Goal: Task Accomplishment & Management: Manage account settings

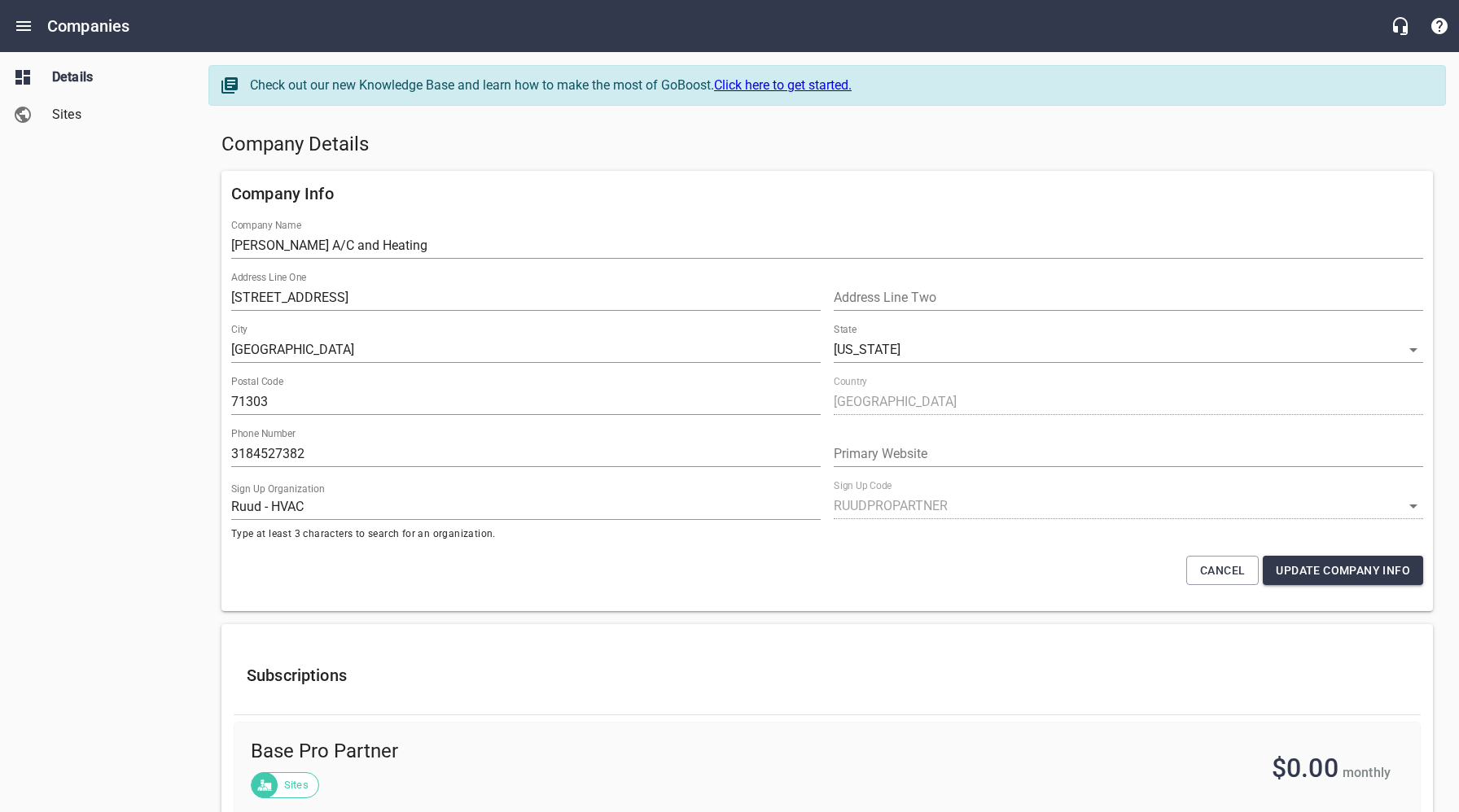
select select "[US_STATE]"
select select "63"
click at [27, 24] on icon "Open drawer" at bounding box center [24, 26] width 20 height 20
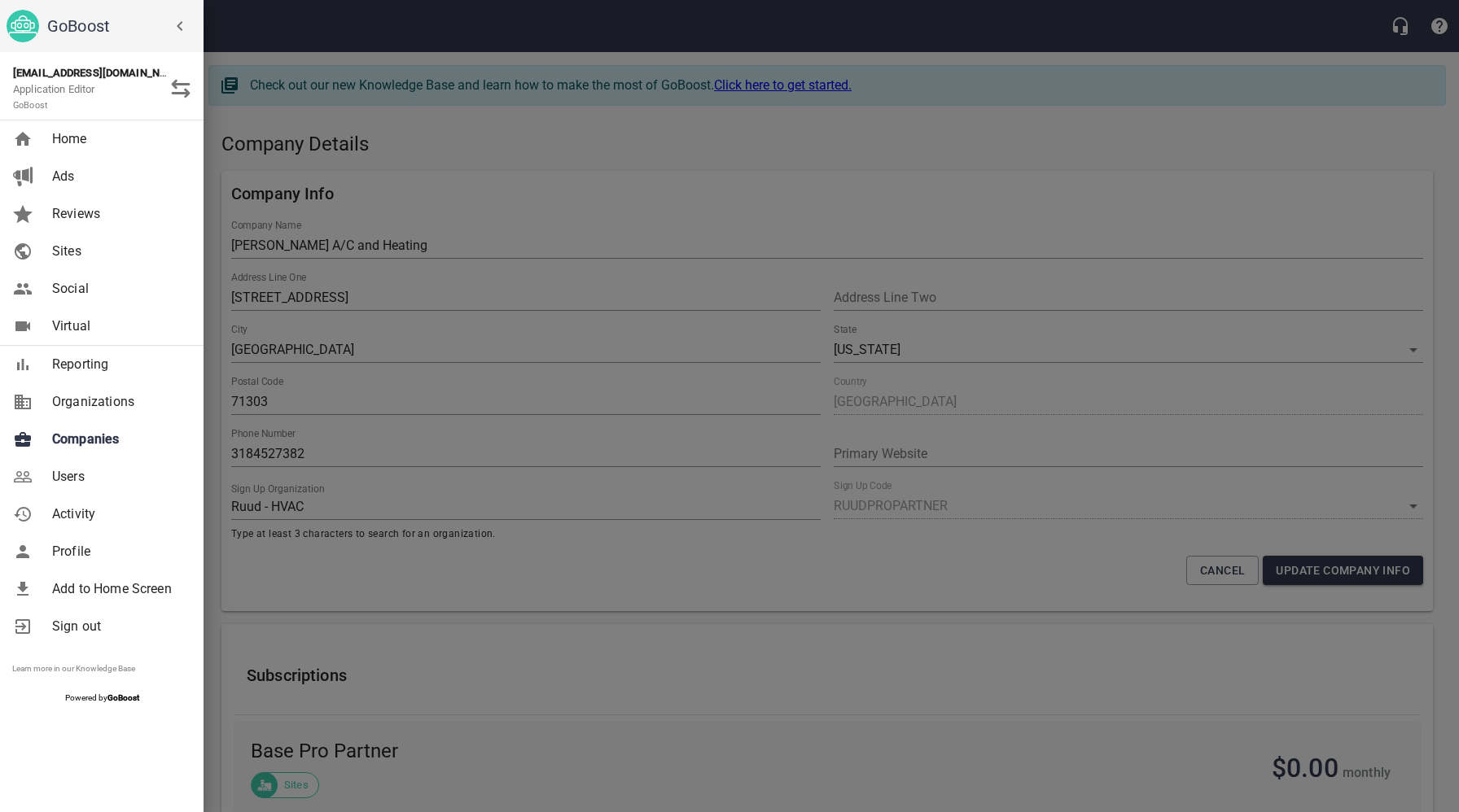
click at [68, 474] on span "Users" at bounding box center [118, 477] width 132 height 20
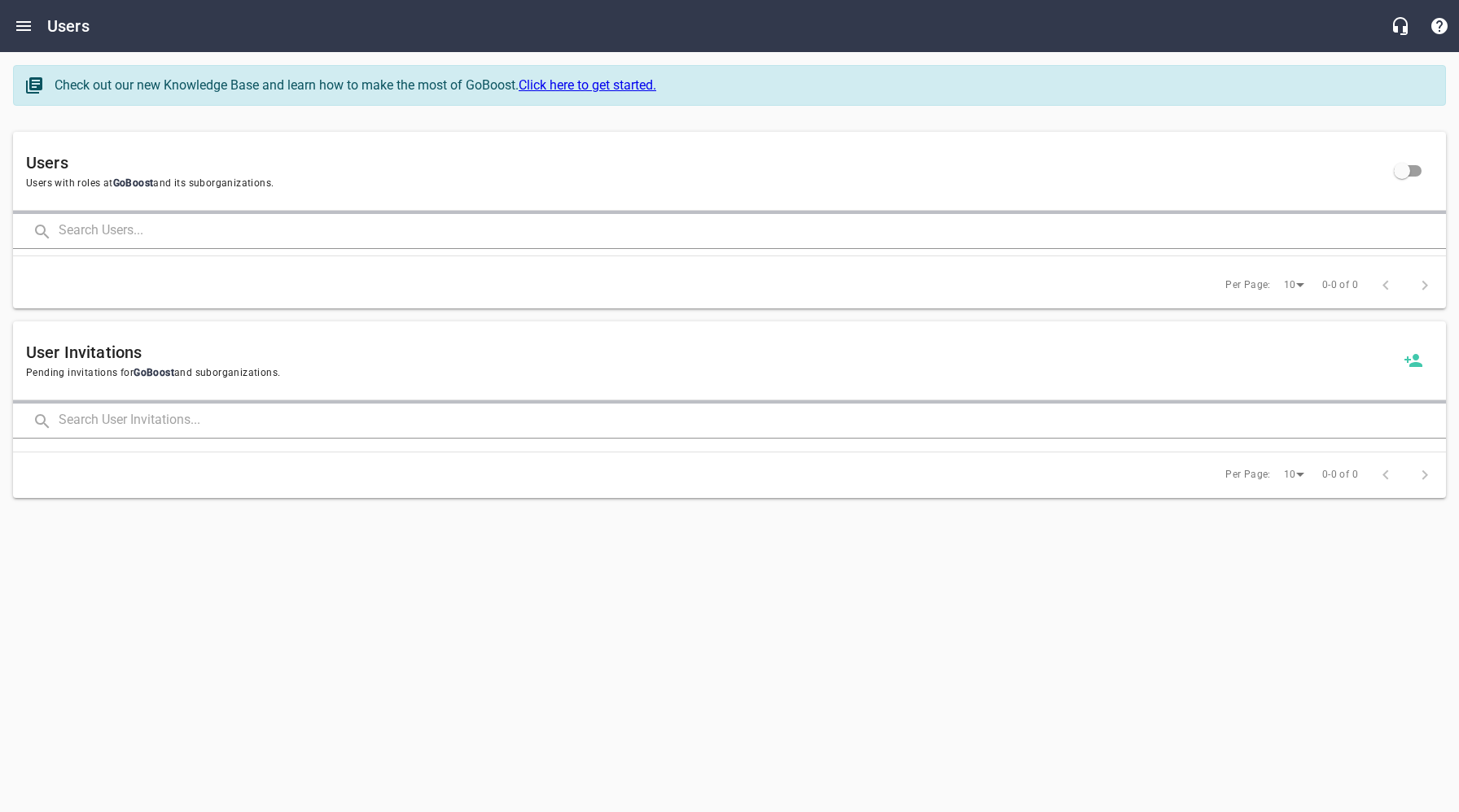
click at [204, 228] on input "text" at bounding box center [752, 231] width 1387 height 35
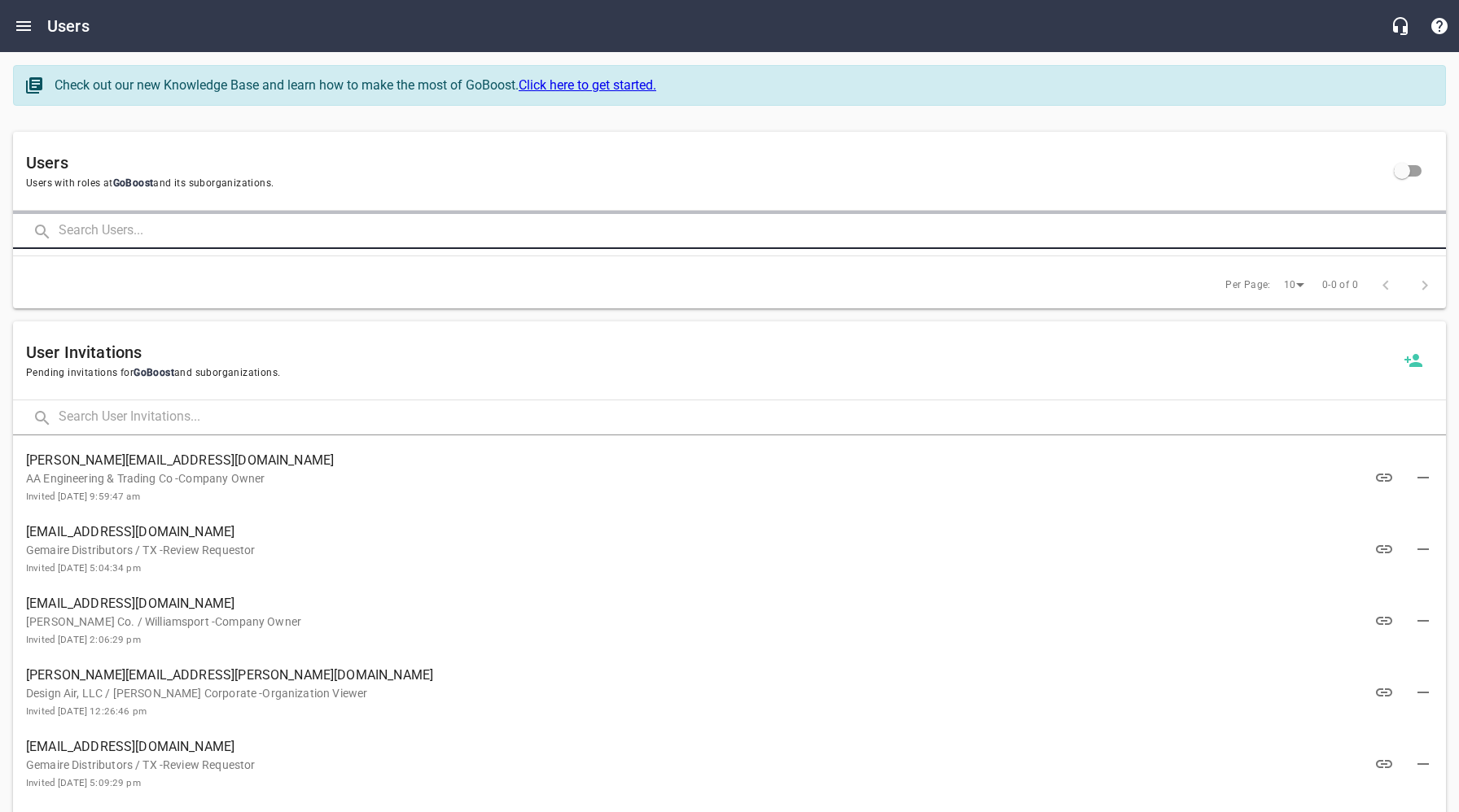
paste input "[PERSON_NAME][EMAIL_ADDRESS][DOMAIN_NAME]"
type input "[PERSON_NAME][EMAIL_ADDRESS][DOMAIN_NAME]"
click button at bounding box center [0, 0] width 0 height 0
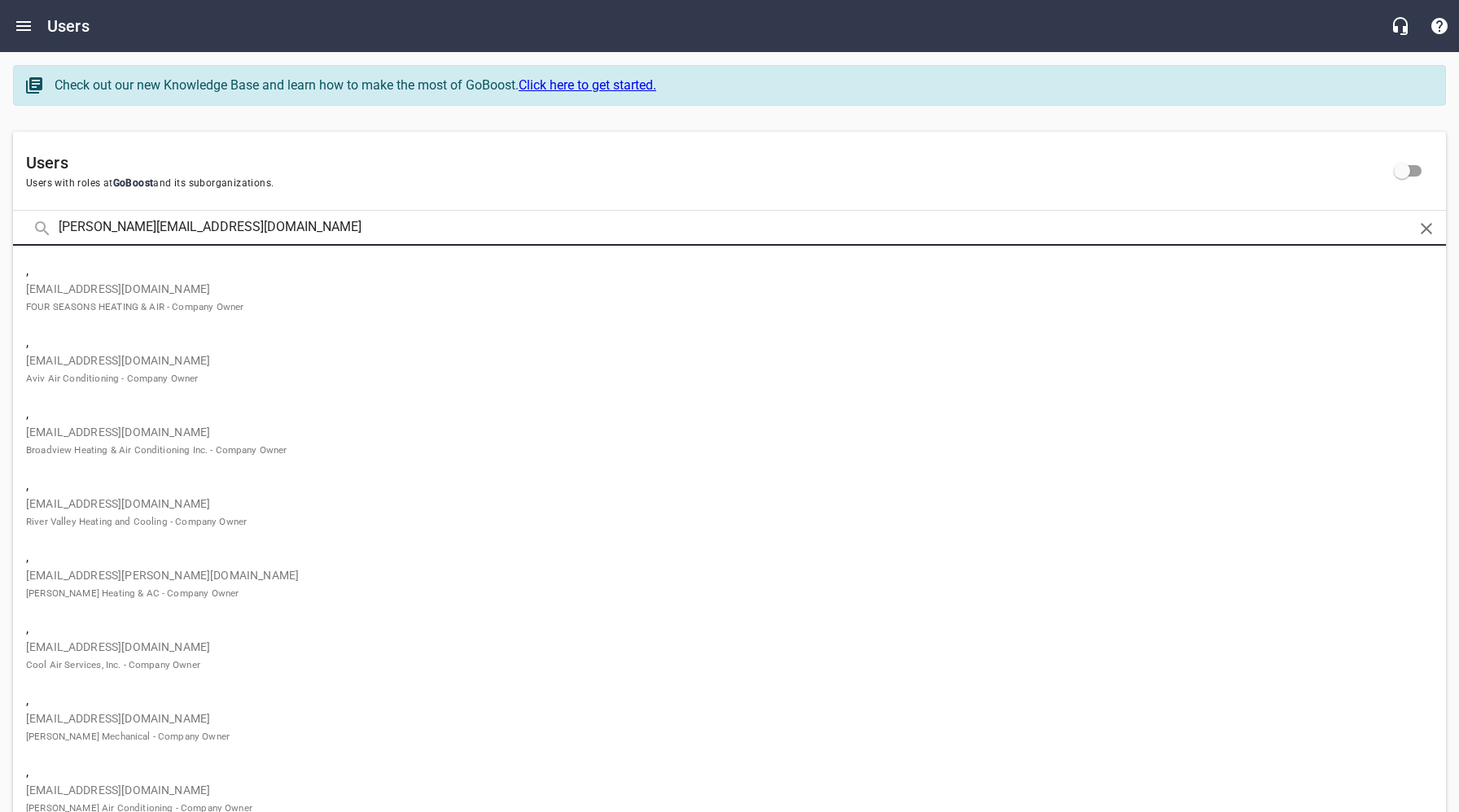
click button at bounding box center [0, 0] width 0 height 0
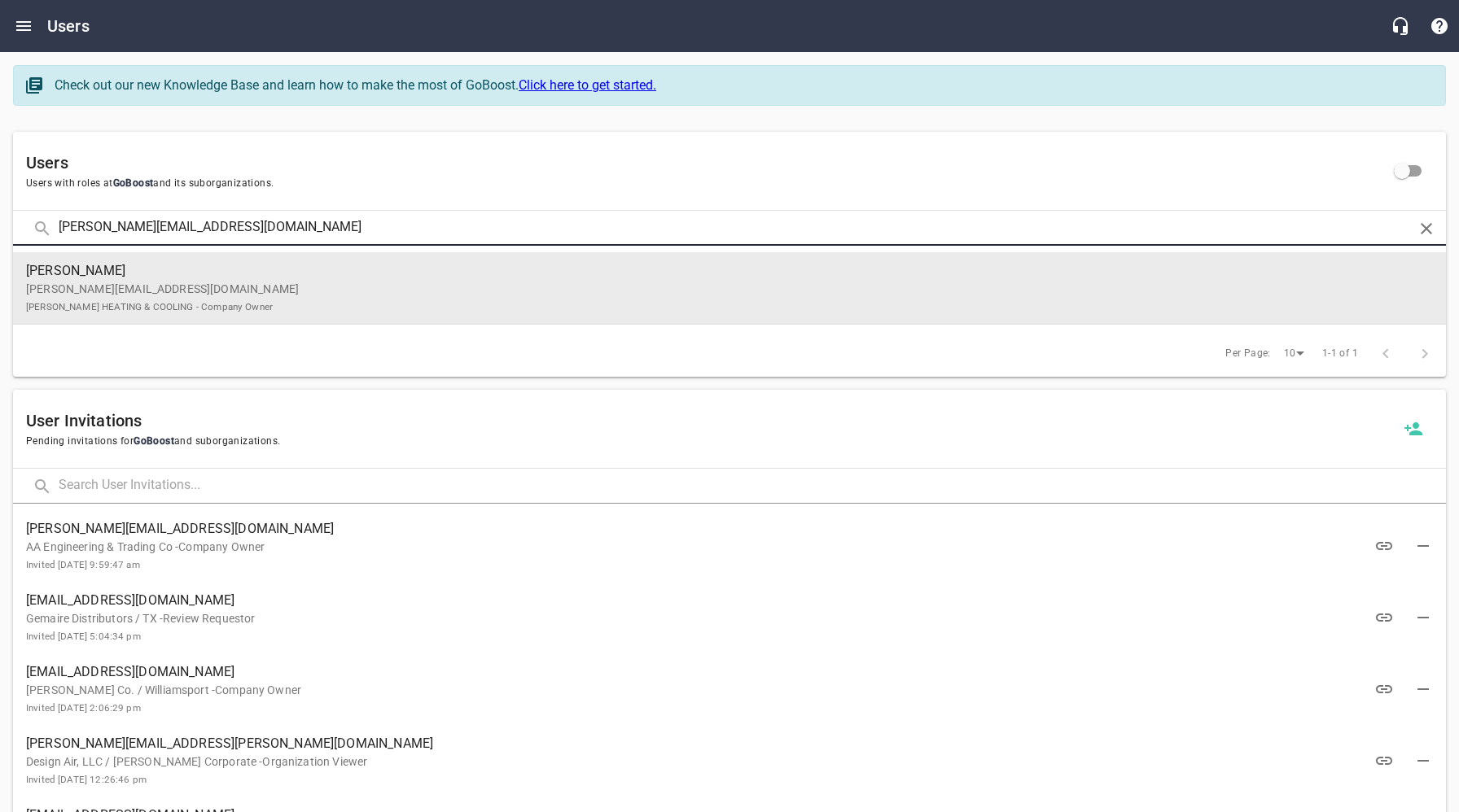
click at [180, 291] on p "[PERSON_NAME][EMAIL_ADDRESS][DOMAIN_NAME] [PERSON_NAME] HEATING & COOLING - Com…" at bounding box center [723, 298] width 1394 height 34
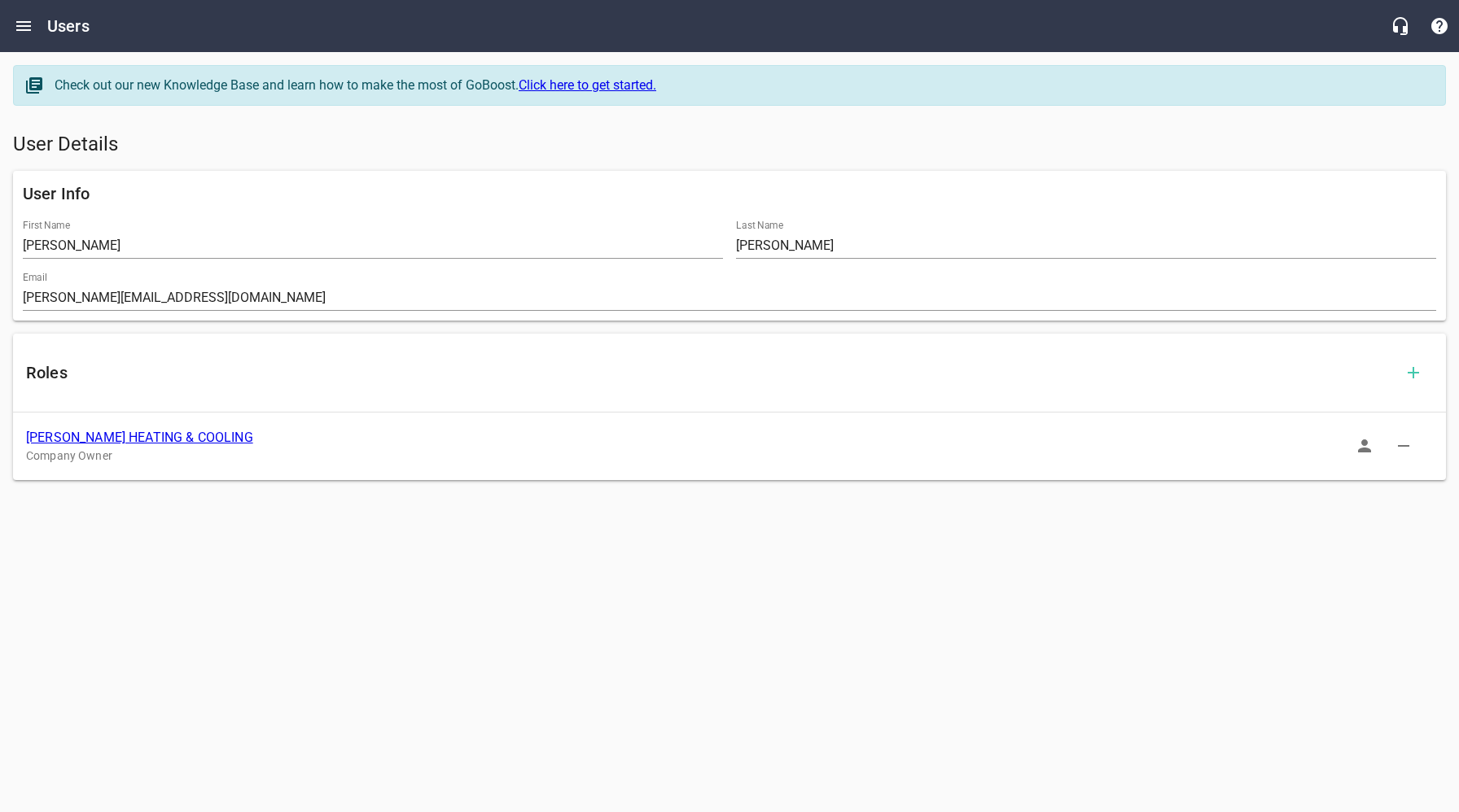
click at [134, 436] on link "[PERSON_NAME] HEATING & COOLING" at bounding box center [139, 437] width 227 height 15
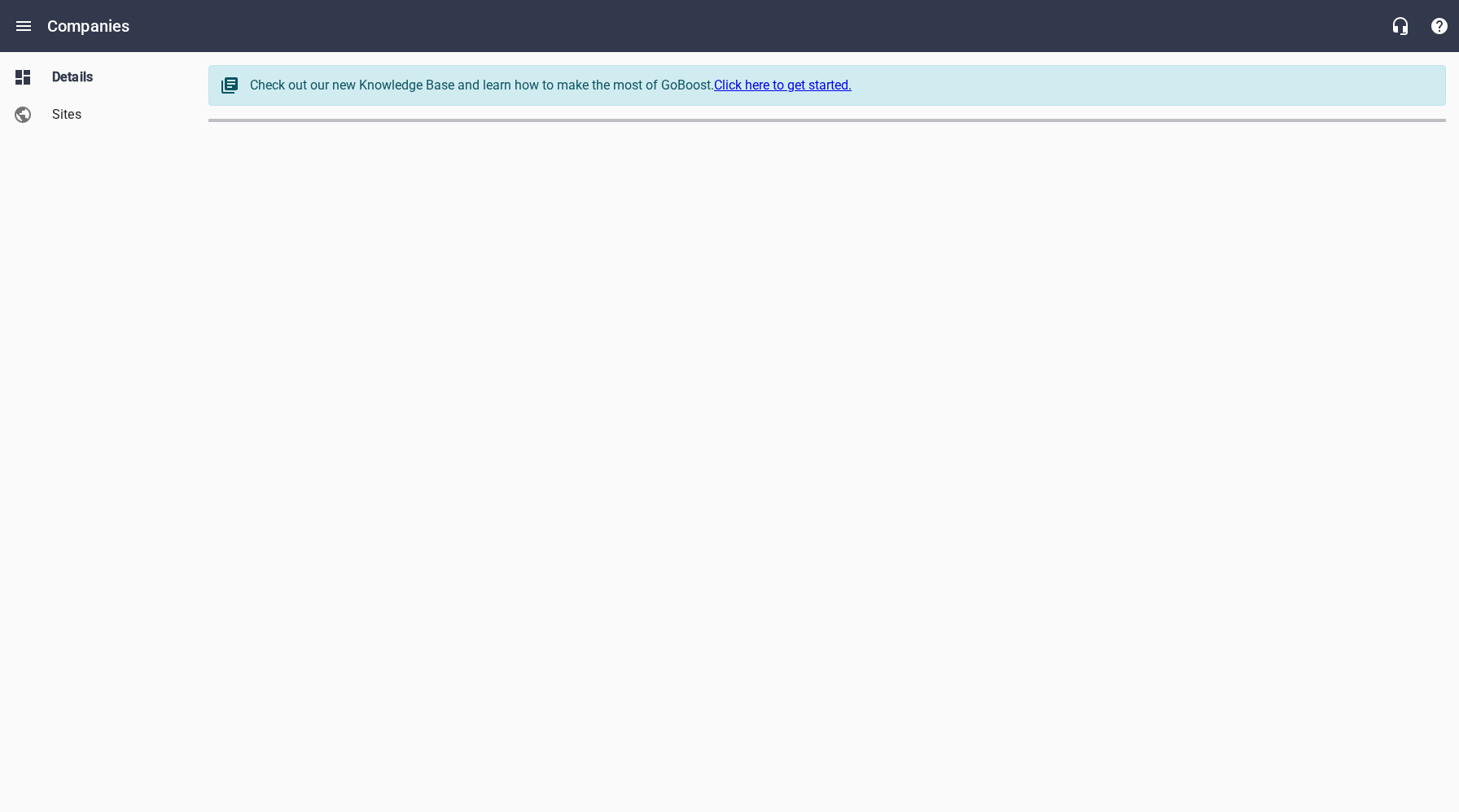
select select "[US_STATE]"
select select "32"
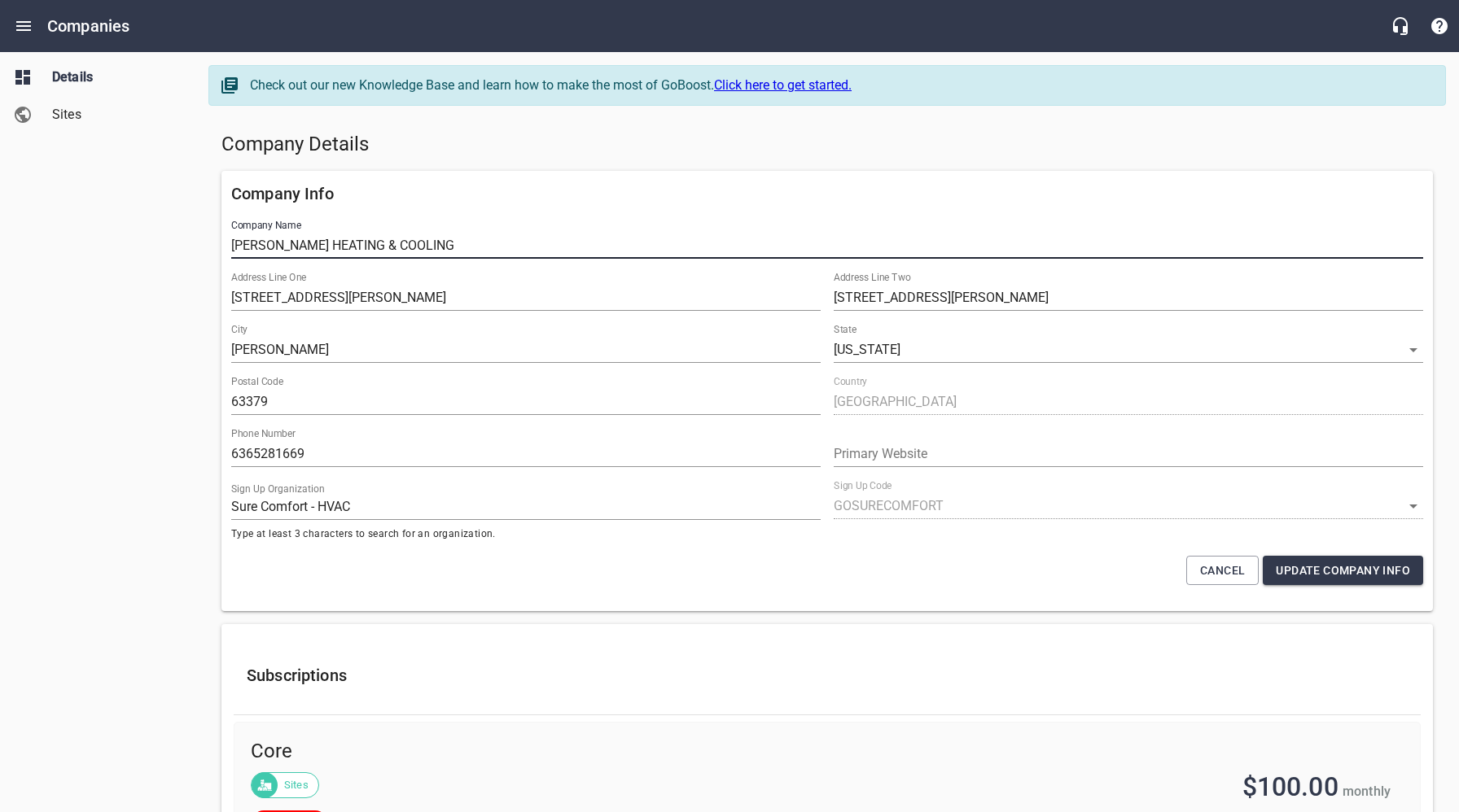
drag, startPoint x: 411, startPoint y: 249, endPoint x: 223, endPoint y: 247, distance: 188.0
click at [223, 247] on div "Company Info Company Name [PERSON_NAME] HEATING & COOLING Address Line One 1037…" at bounding box center [826, 391] width 1211 height 440
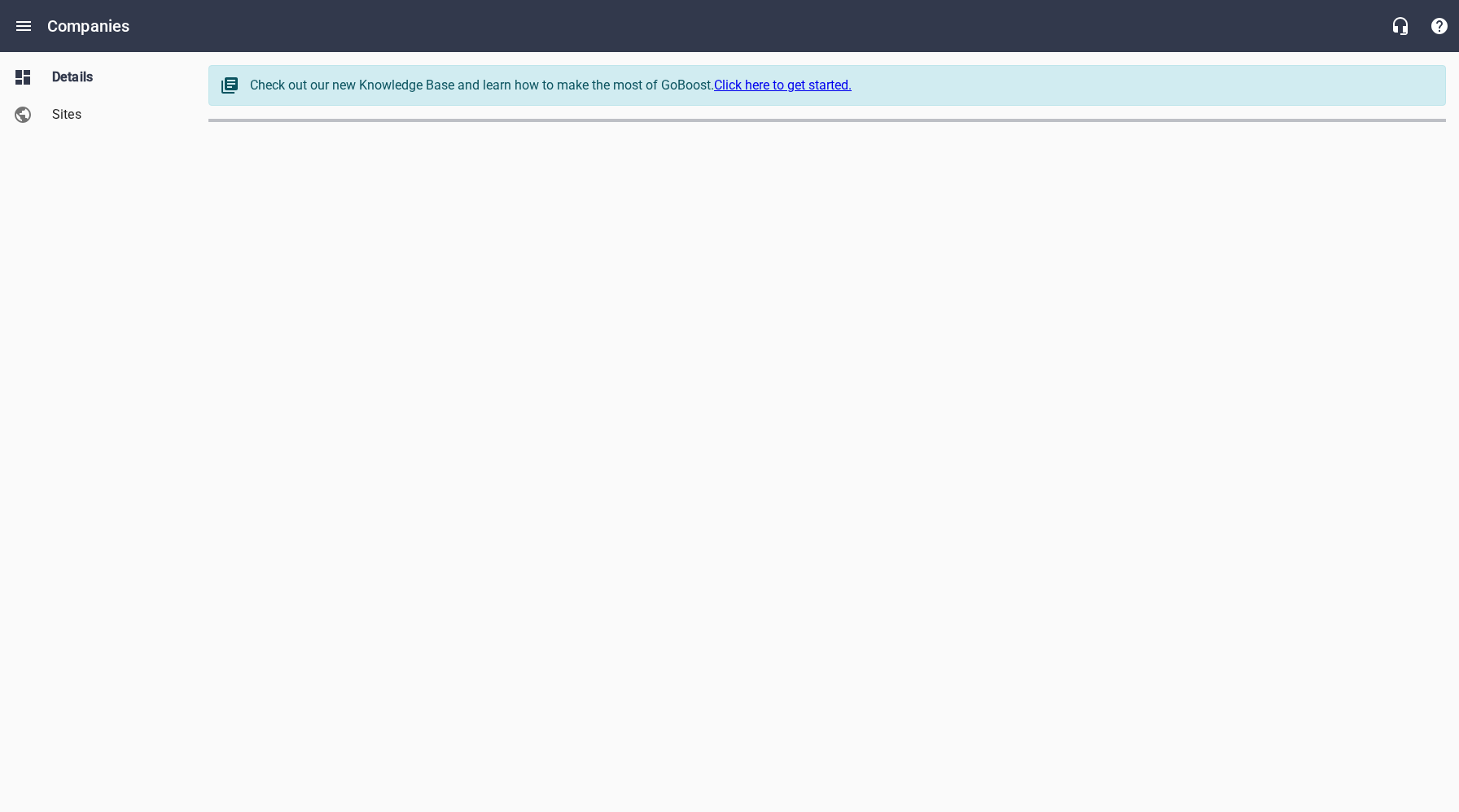
select select "[US_STATE]"
select select "63"
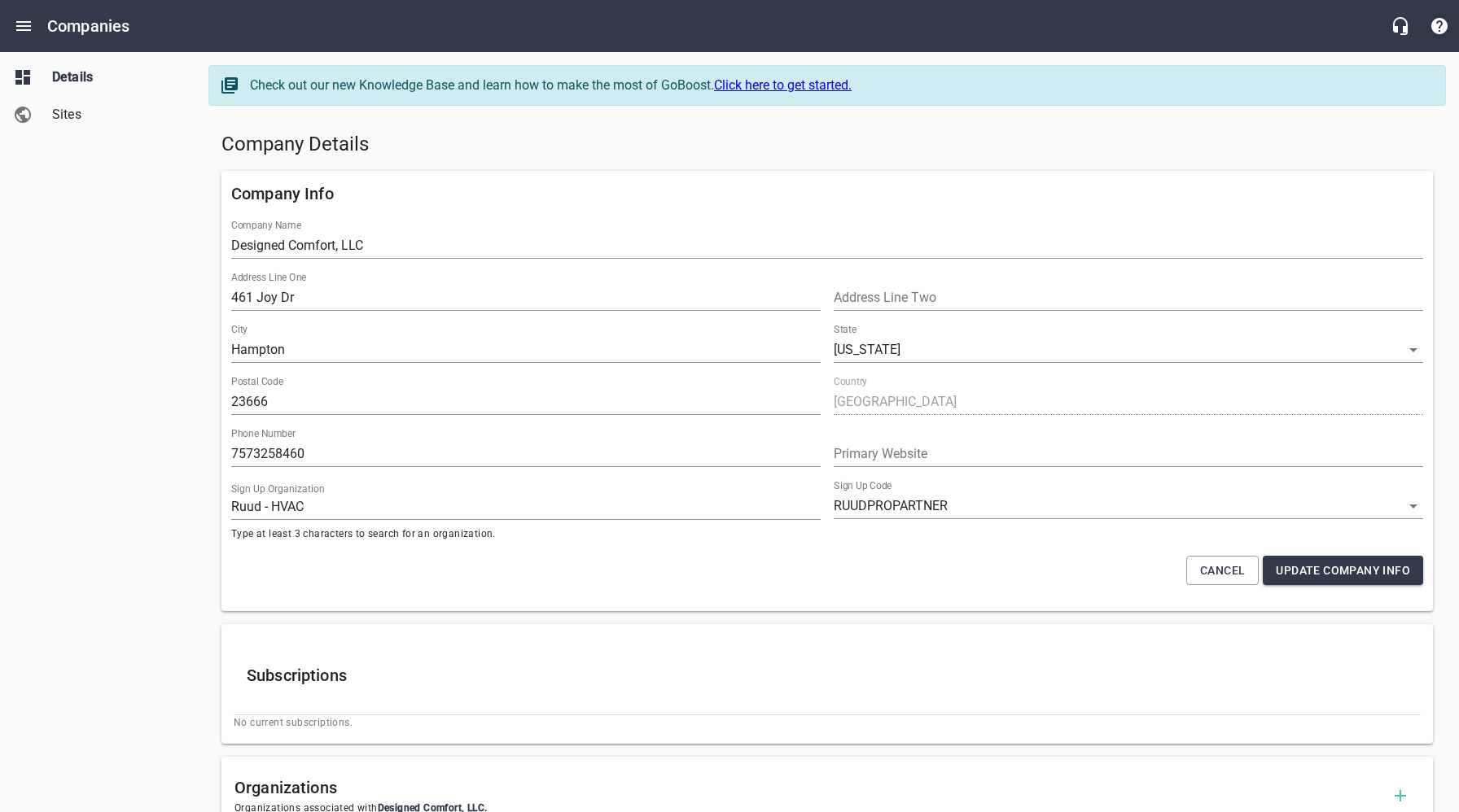
click at [803, 132] on h5 "Company Details" at bounding box center [826, 145] width 1211 height 26
click at [77, 110] on span "Sites" at bounding box center [114, 115] width 124 height 20
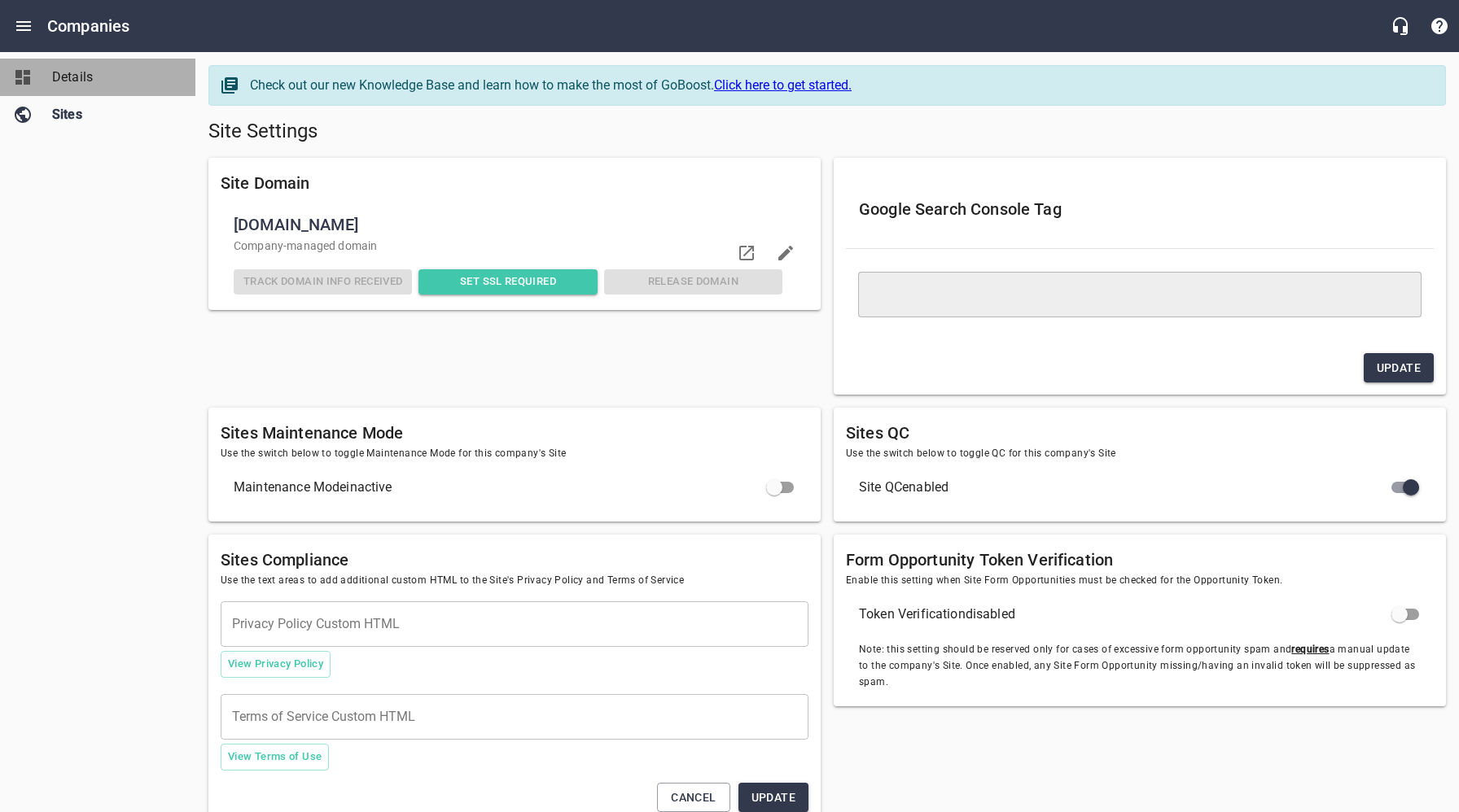
click at [82, 86] on span "Details" at bounding box center [114, 78] width 124 height 20
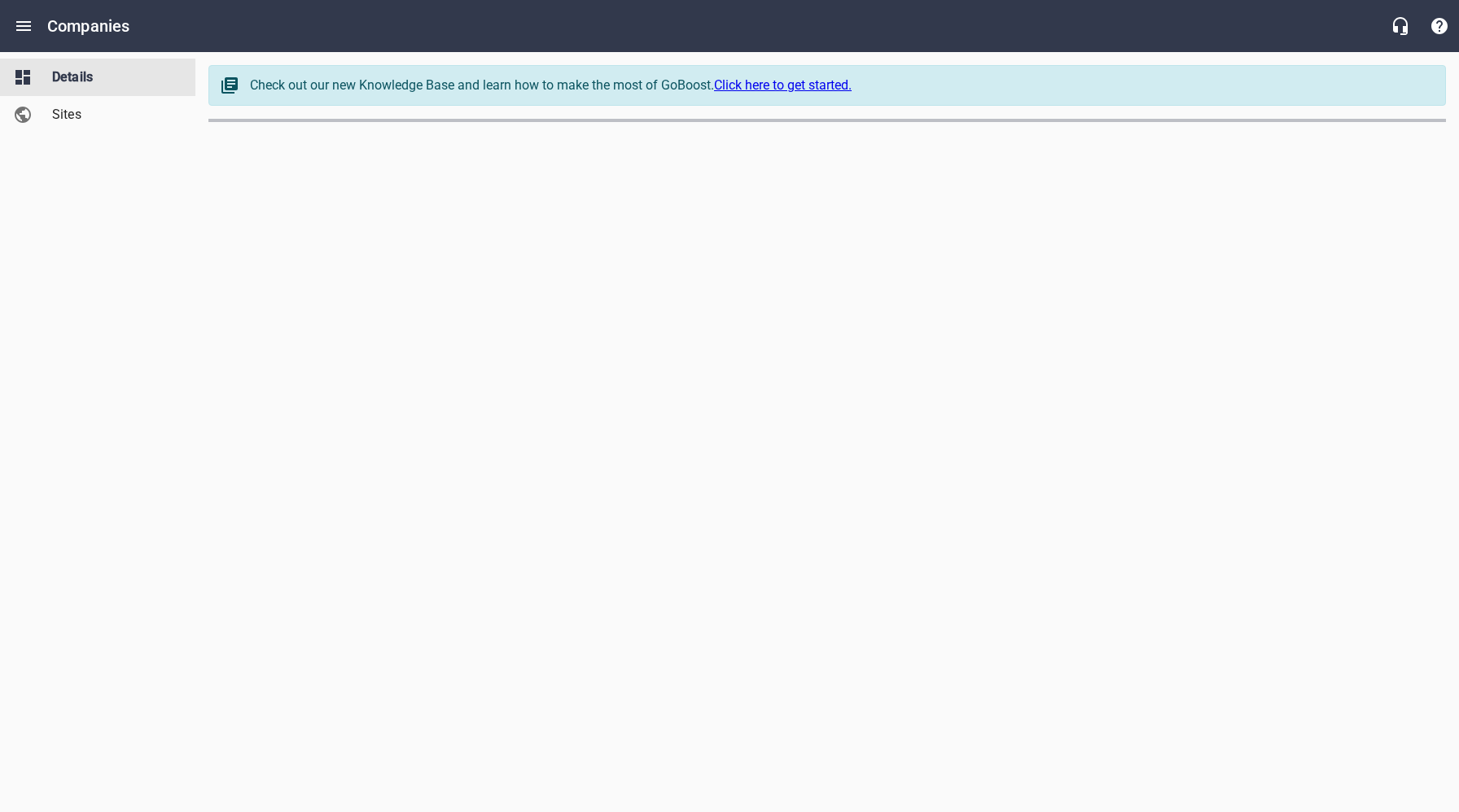
select select "[US_STATE]"
select select "63"
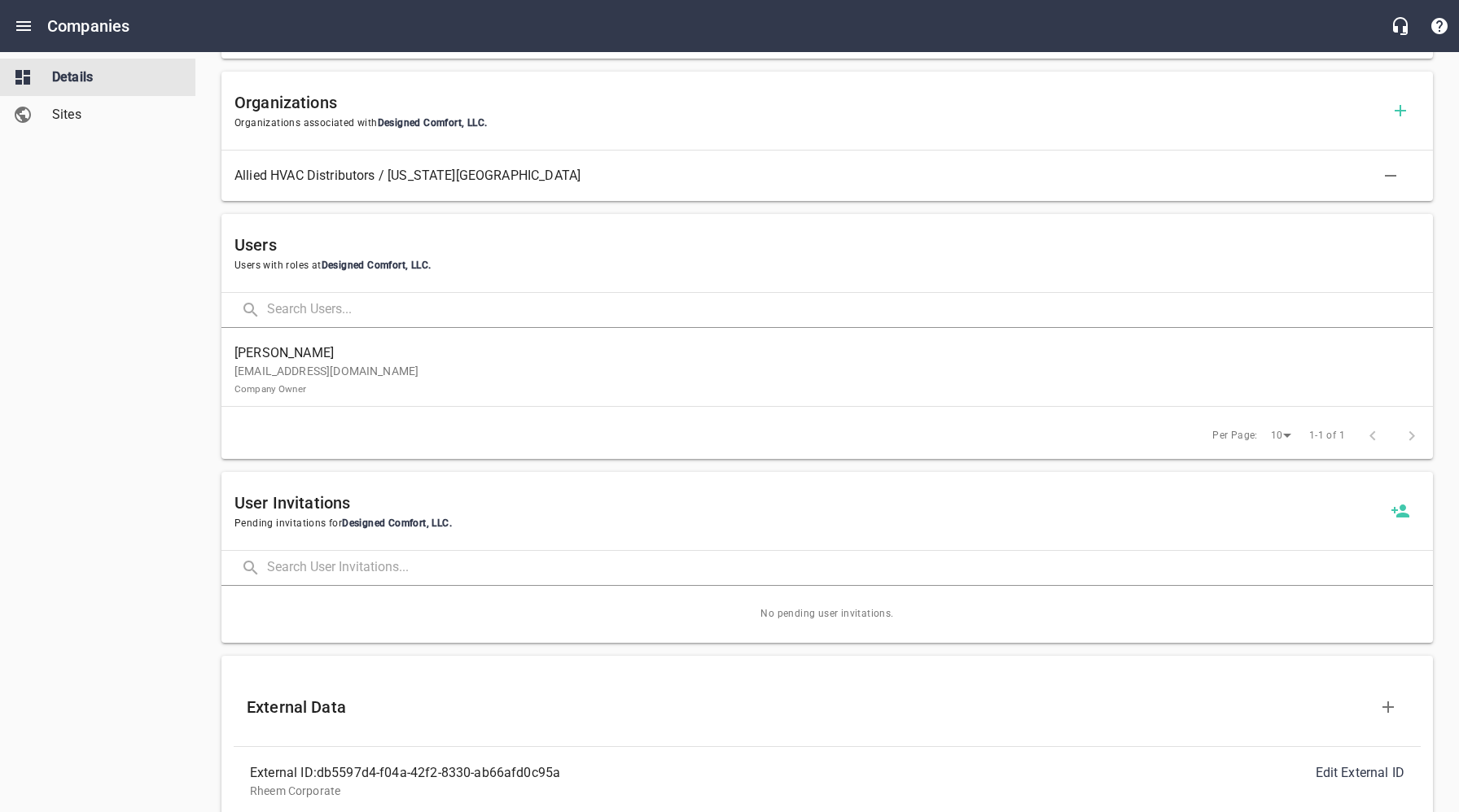
scroll to position [889, 0]
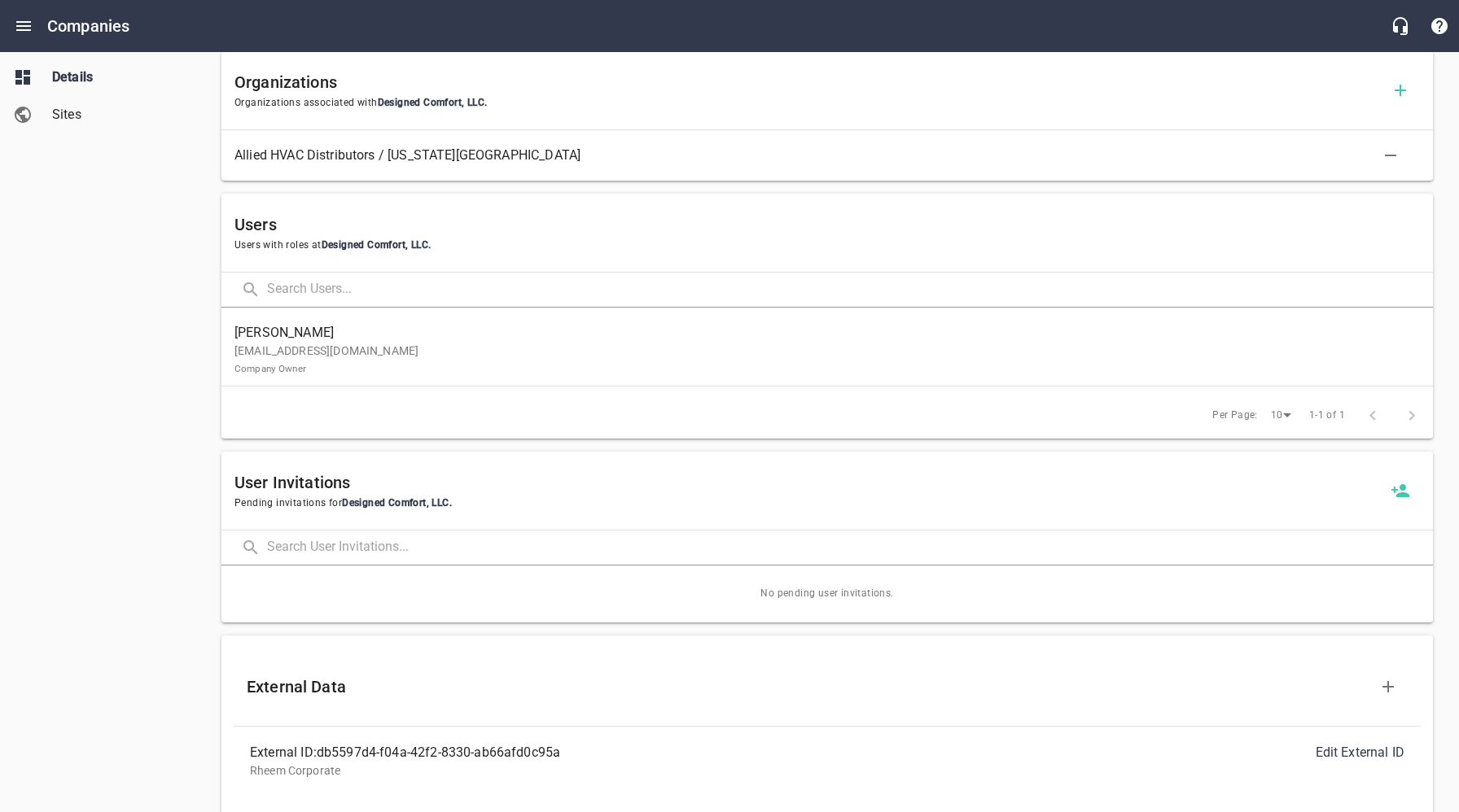
click at [363, 358] on p "teanes28@aol.com Company Owner" at bounding box center [820, 360] width 1172 height 34
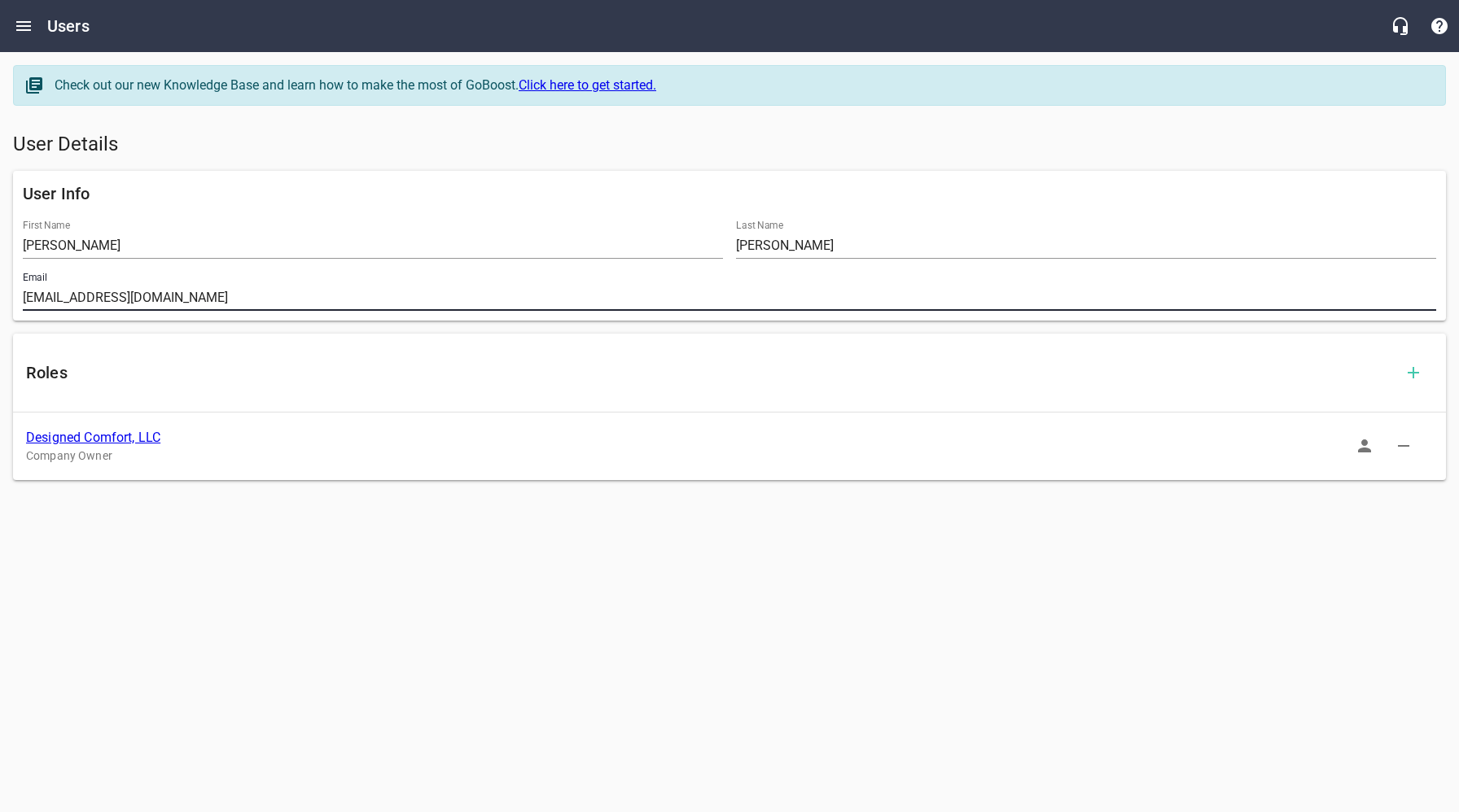
drag, startPoint x: 151, startPoint y: 298, endPoint x: 13, endPoint y: 300, distance: 138.4
click at [13, 300] on div "User Info First Name Thomas Last Name Eanes Email teanes28@aol.com" at bounding box center [729, 246] width 1433 height 150
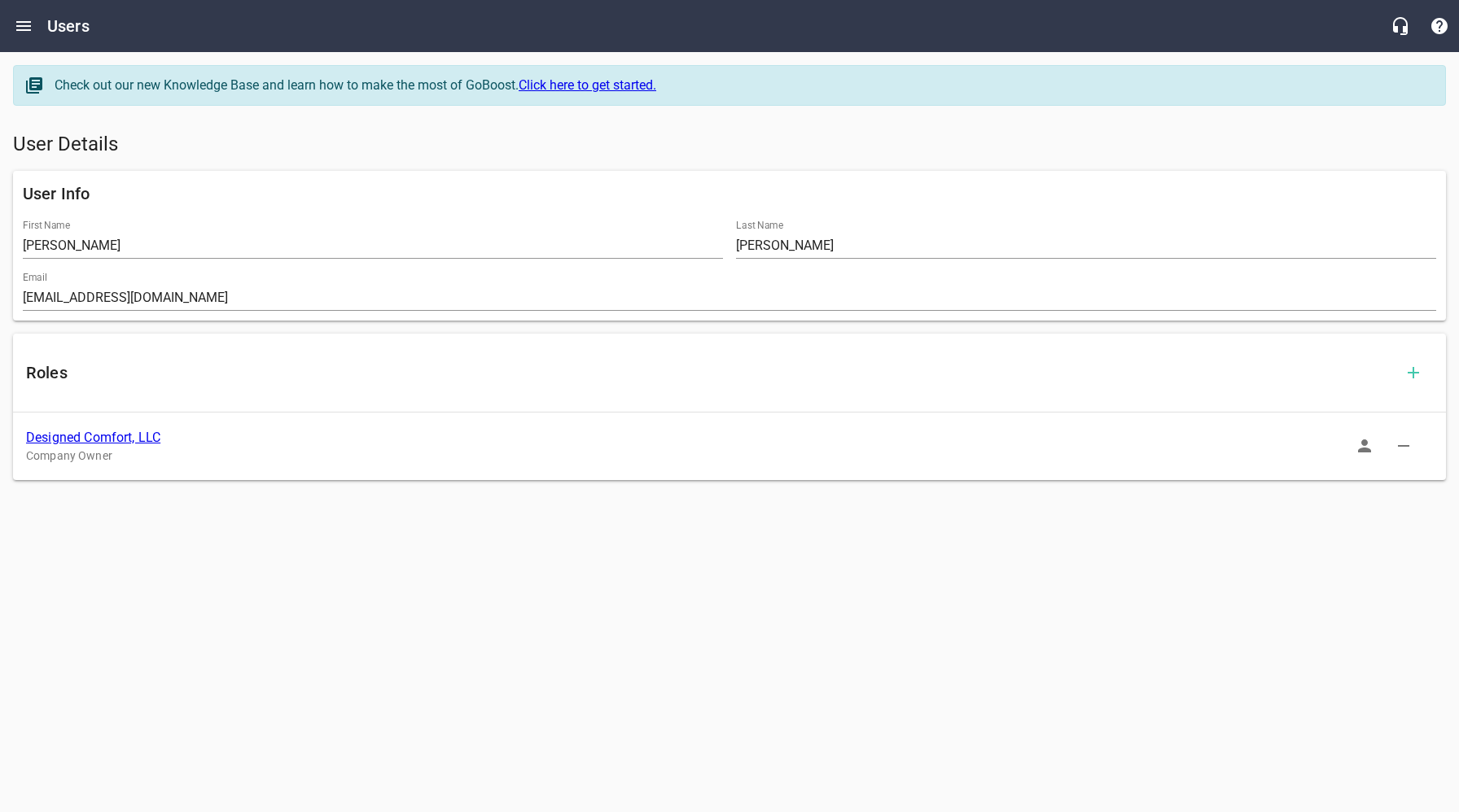
click at [123, 440] on link "Designed Comfort, LLC" at bounding box center [93, 437] width 134 height 15
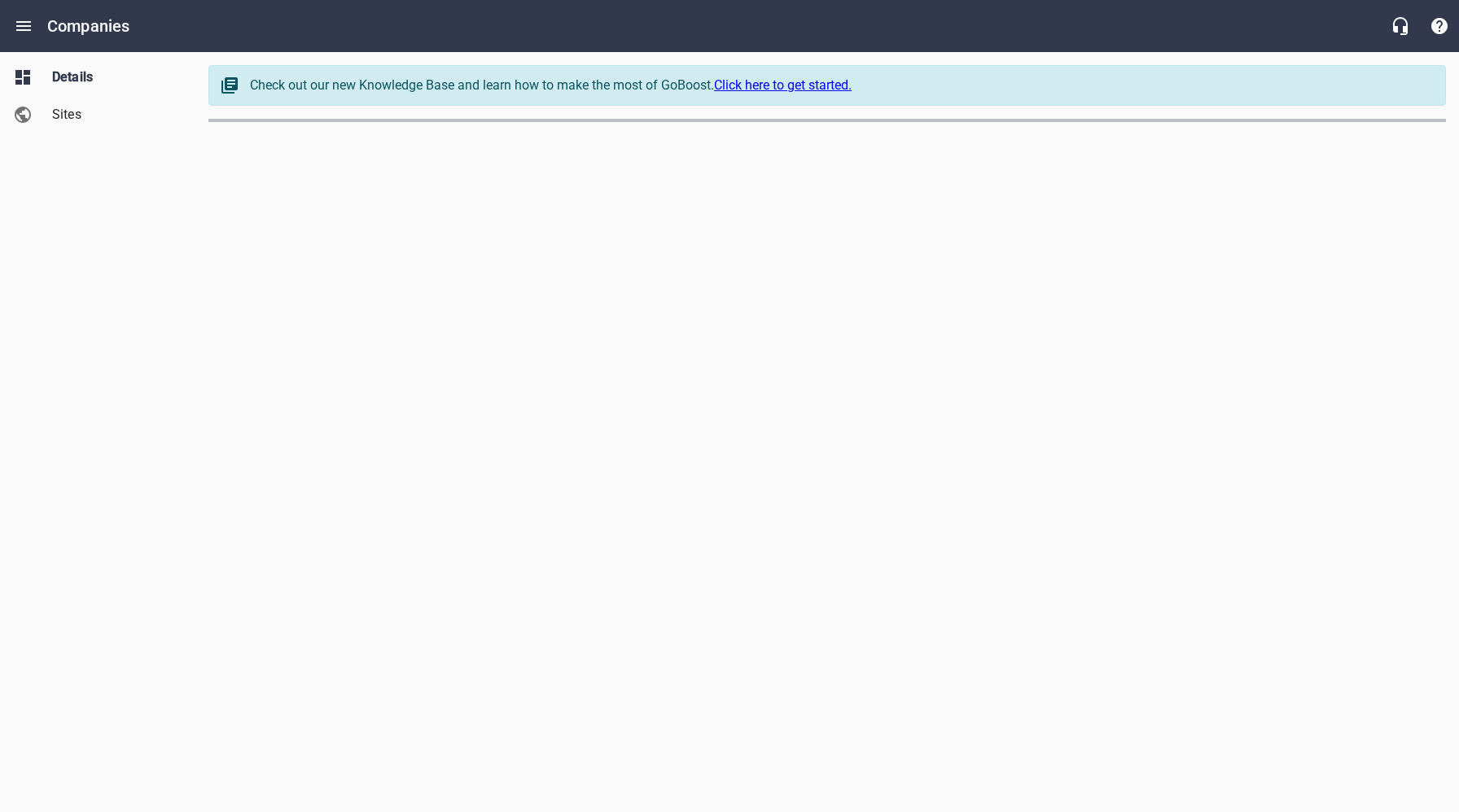
select select "[US_STATE]"
select select "63"
